Goal: Task Accomplishment & Management: Manage account settings

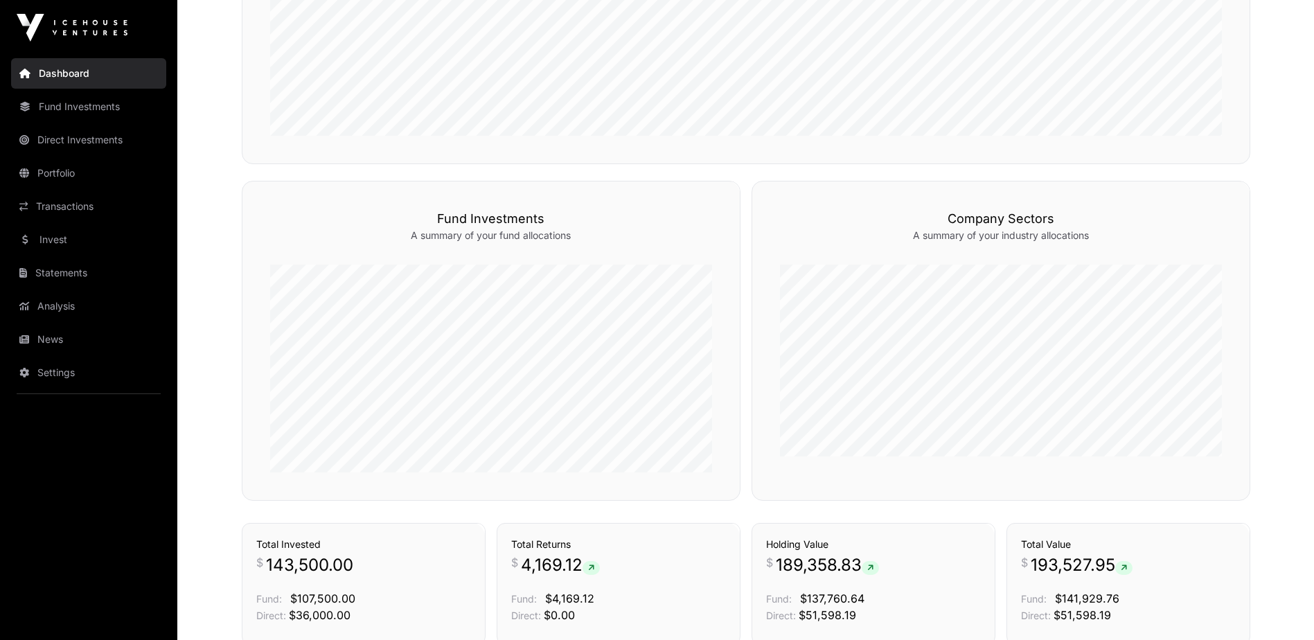
scroll to position [139, 0]
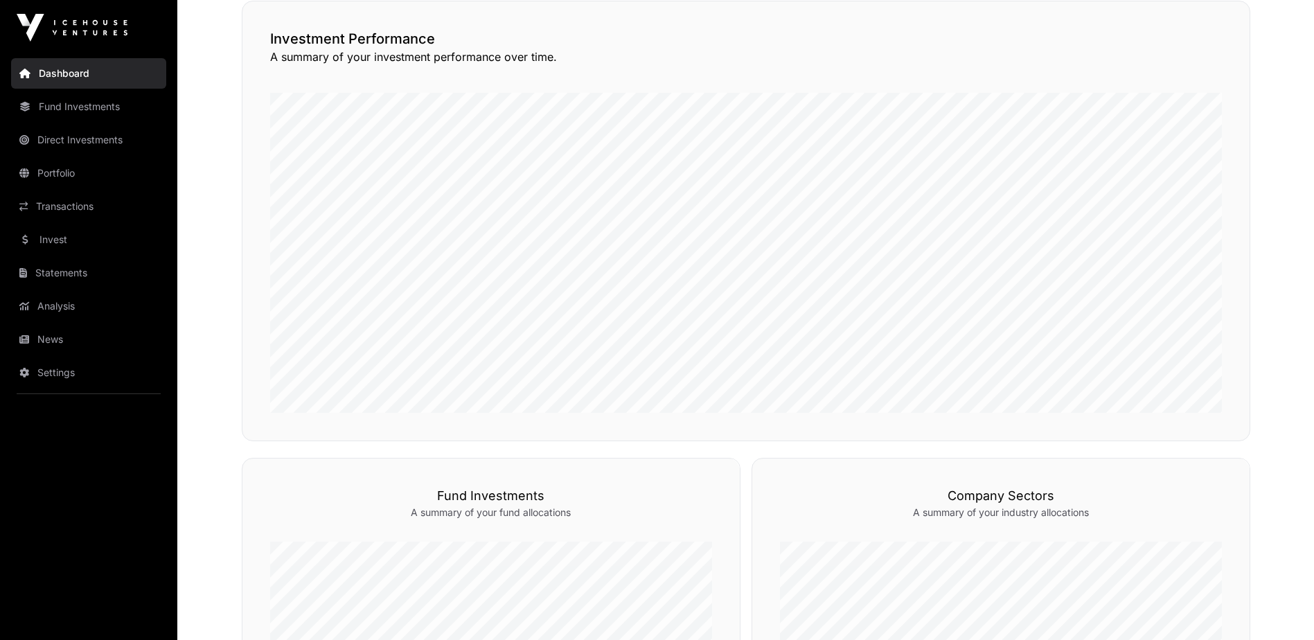
click at [62, 211] on link "Transactions" at bounding box center [88, 206] width 155 height 30
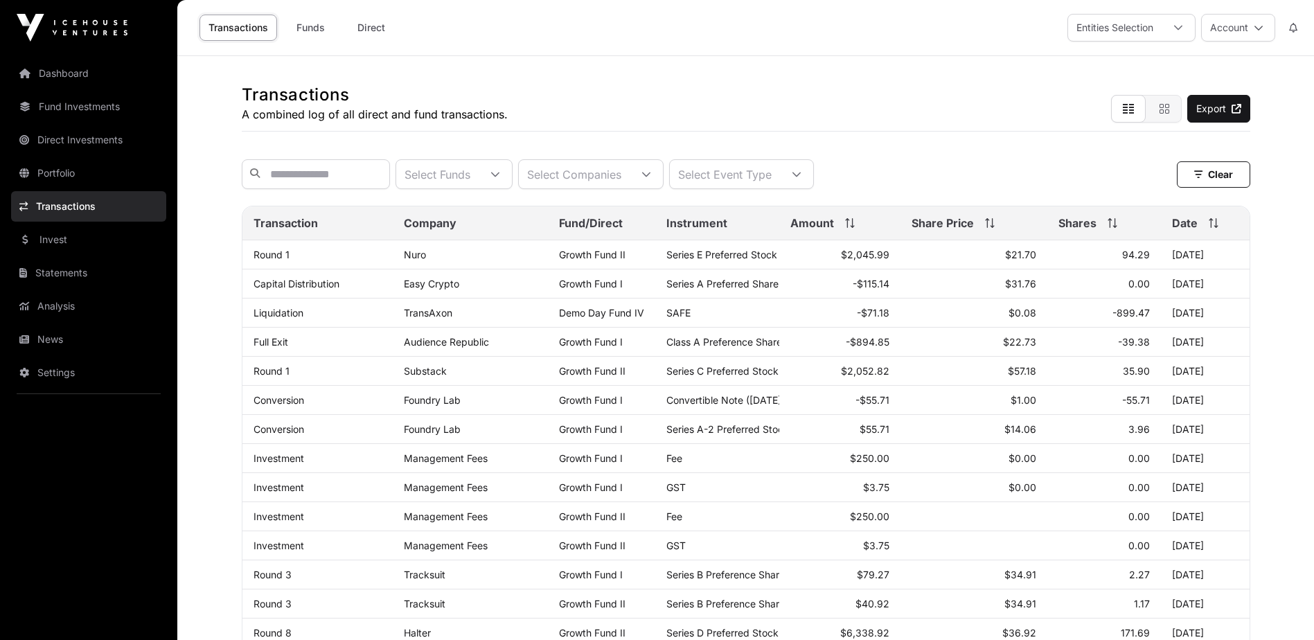
click at [59, 349] on link "News" at bounding box center [88, 339] width 155 height 30
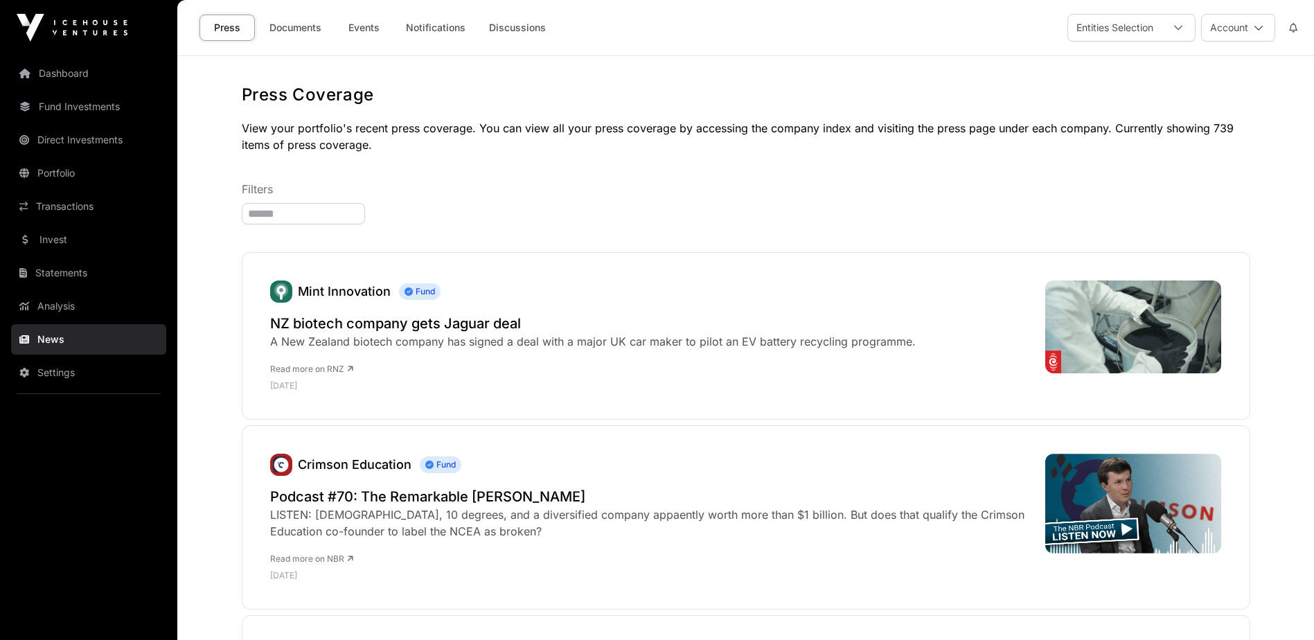
click at [310, 30] on link "Documents" at bounding box center [296, 28] width 70 height 26
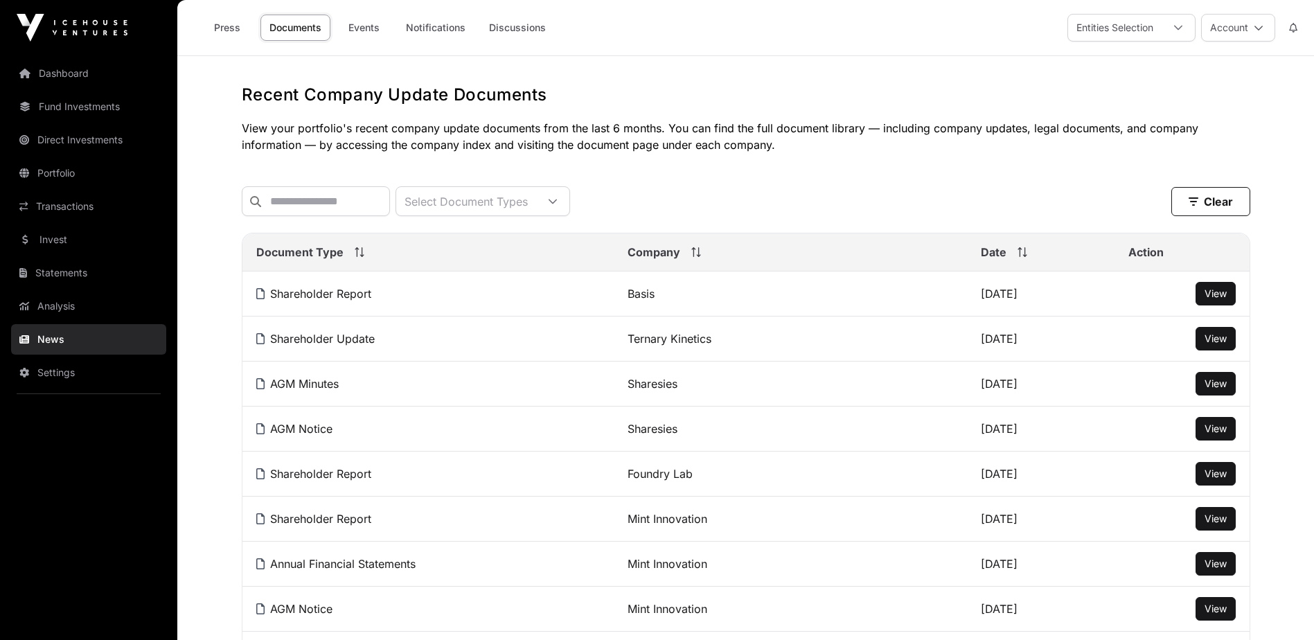
click at [234, 34] on link "Press" at bounding box center [227, 28] width 55 height 26
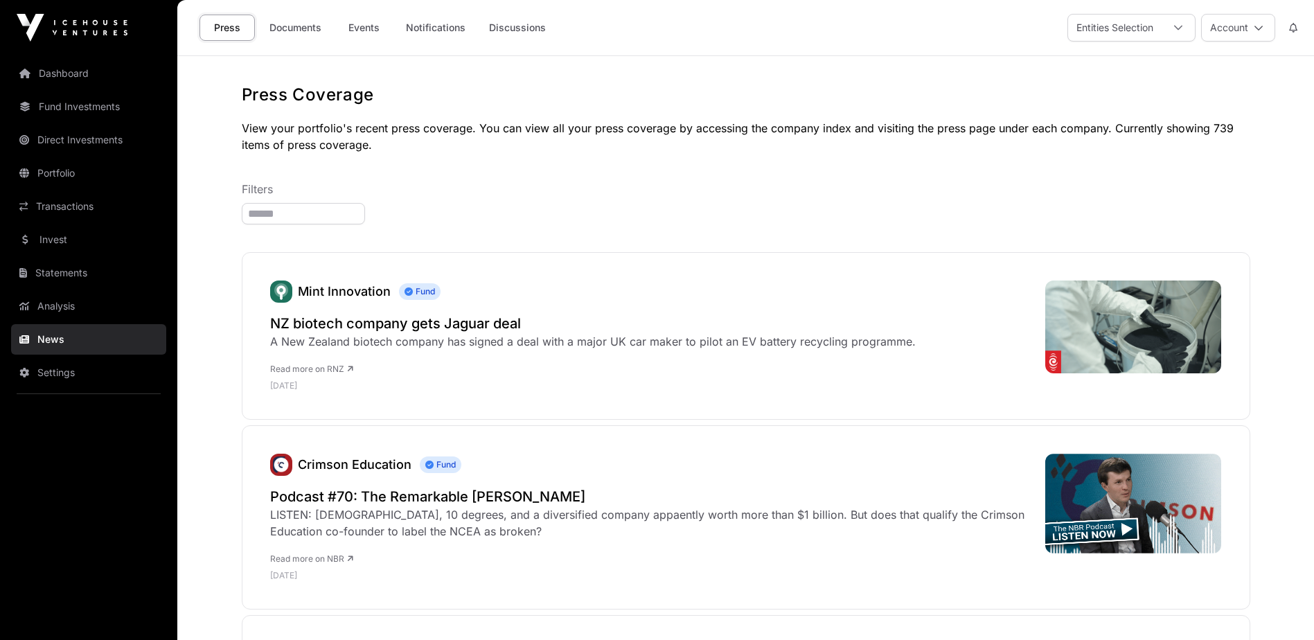
click at [1238, 25] on button "Account" at bounding box center [1239, 28] width 74 height 28
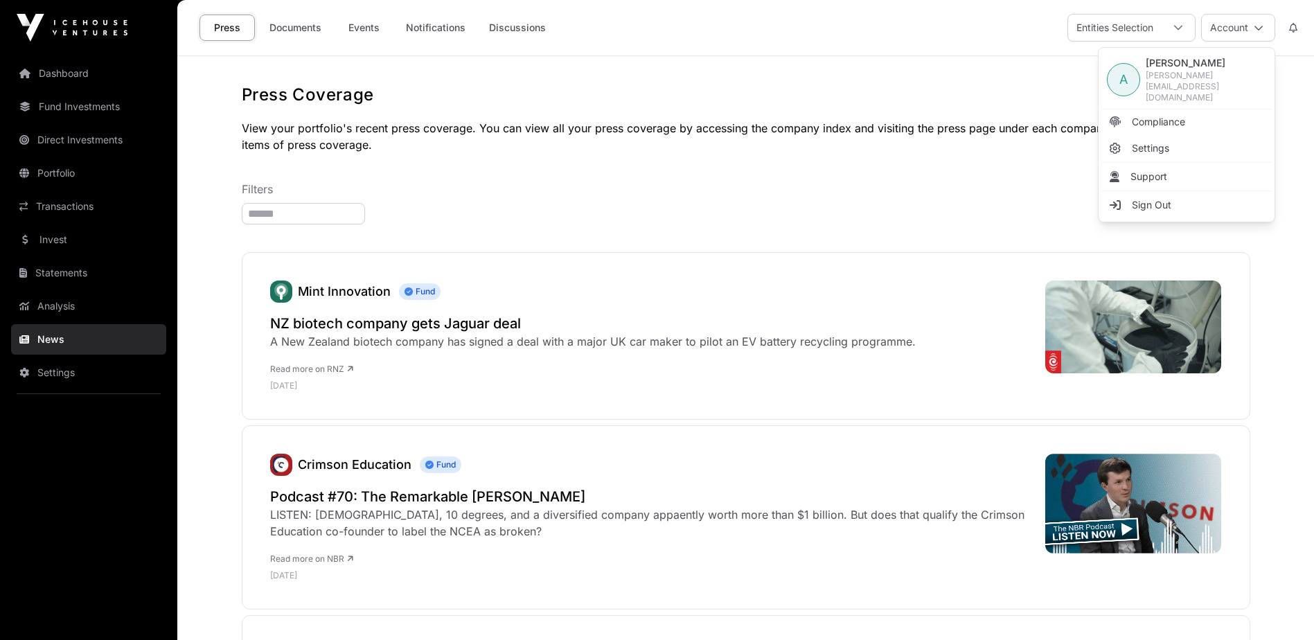
click at [1161, 193] on link "Sign Out" at bounding box center [1187, 205] width 170 height 25
